Goal: Obtain resource: Download file/media

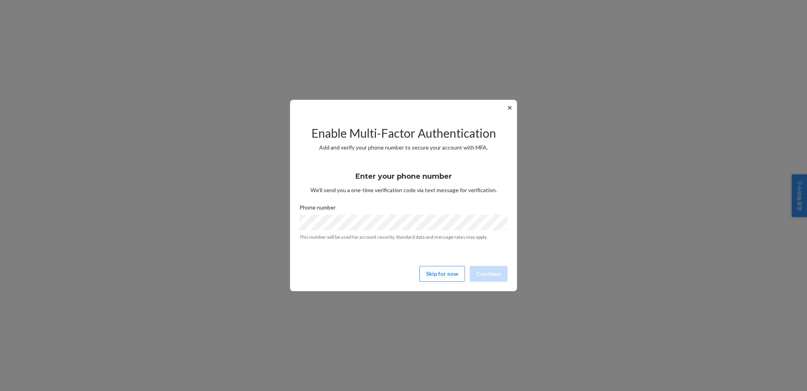
click at [512, 108] on button "✕" at bounding box center [510, 107] width 8 height 9
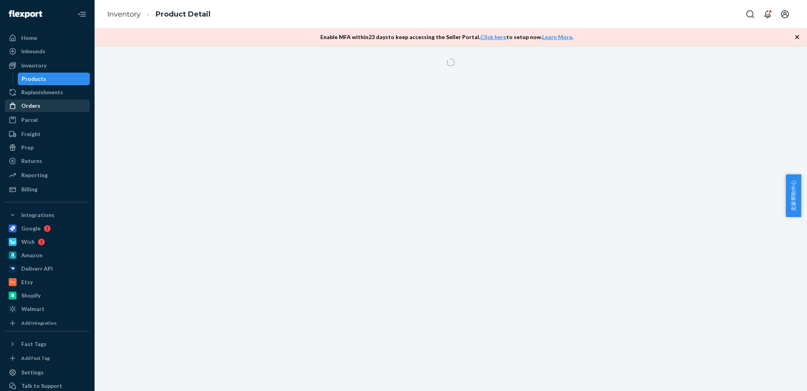
click at [34, 108] on div "Orders" at bounding box center [30, 106] width 19 height 8
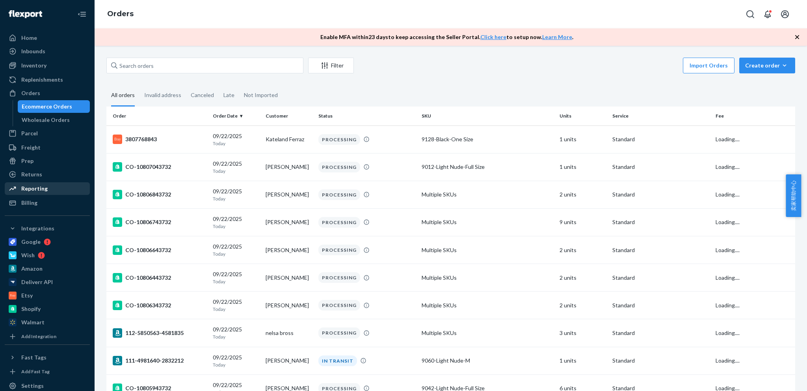
click at [36, 188] on div "Reporting" at bounding box center [34, 188] width 26 height 8
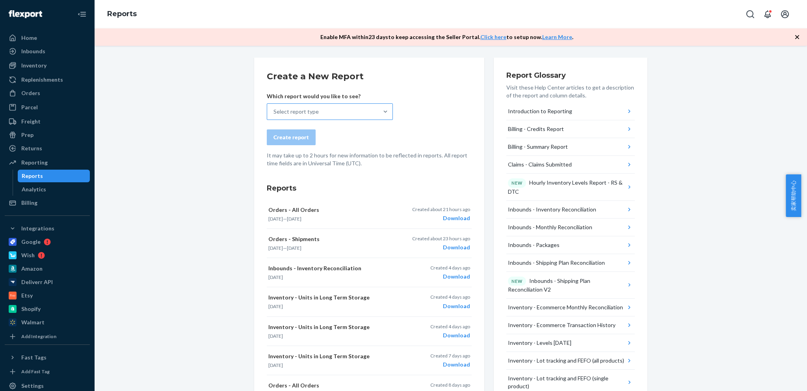
click at [361, 111] on div "Select report type" at bounding box center [322, 112] width 111 height 16
click at [274, 111] on input "Select report type" at bounding box center [273, 112] width 1 height 8
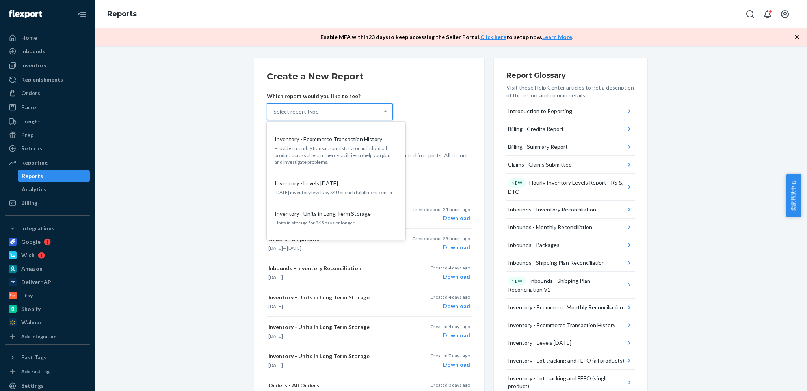
scroll to position [670, 0]
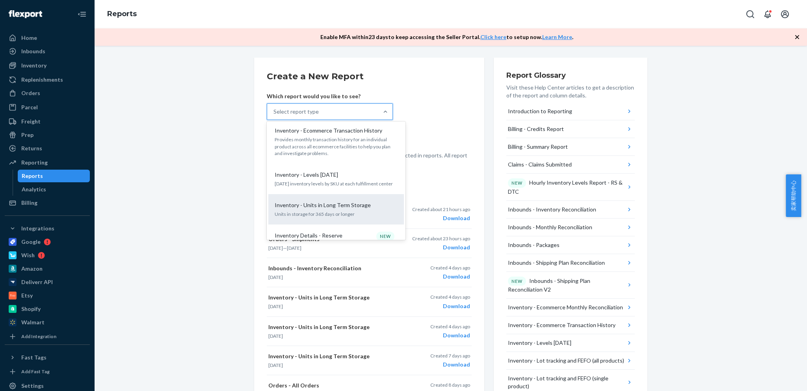
click at [332, 210] on p "Units in storage for 365 days or longer" at bounding box center [336, 213] width 123 height 7
click at [274, 115] on input "option Inventory - Units in Long Term Storage focused, 20 of 36. 36 results ava…" at bounding box center [273, 112] width 1 height 8
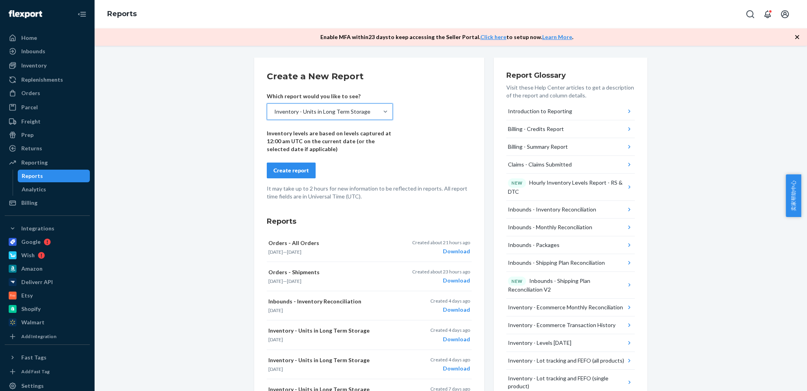
click at [288, 171] on div "Create report" at bounding box center [290, 170] width 35 height 8
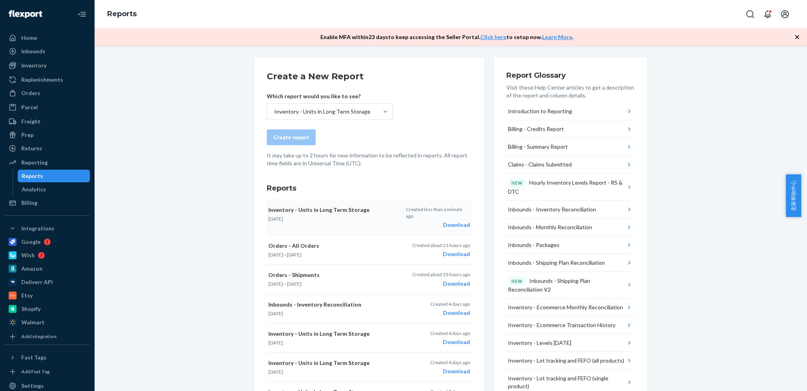
click at [455, 221] on div "Download" at bounding box center [438, 225] width 64 height 8
